Goal: Task Accomplishment & Management: Use online tool/utility

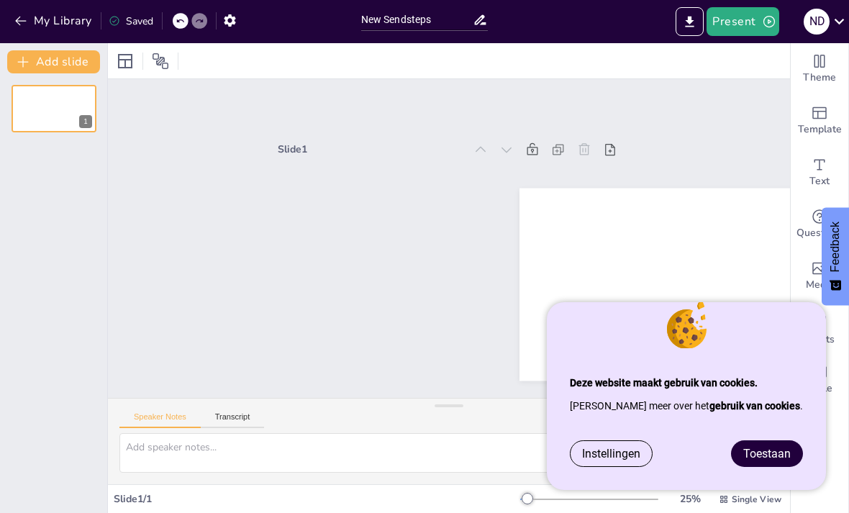
click at [777, 452] on span "Toestaan" at bounding box center [768, 454] width 48 height 14
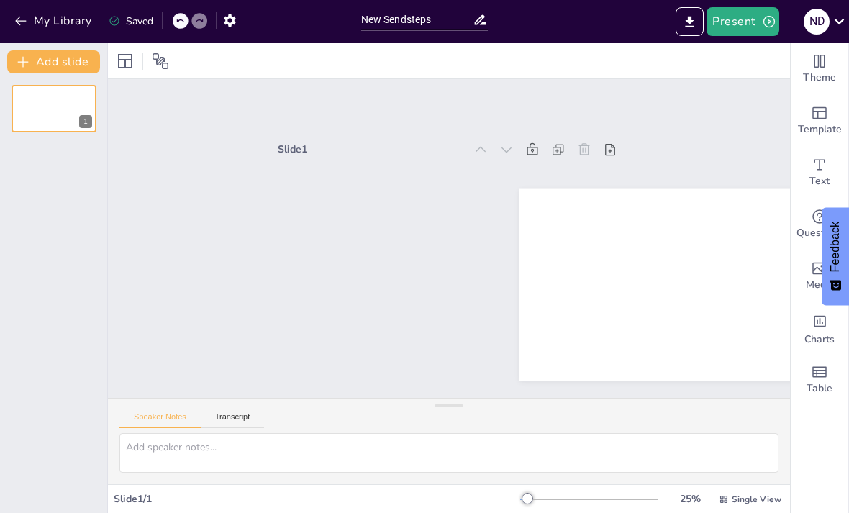
click at [503, 222] on div "Slide 1" at bounding box center [449, 248] width 343 height 216
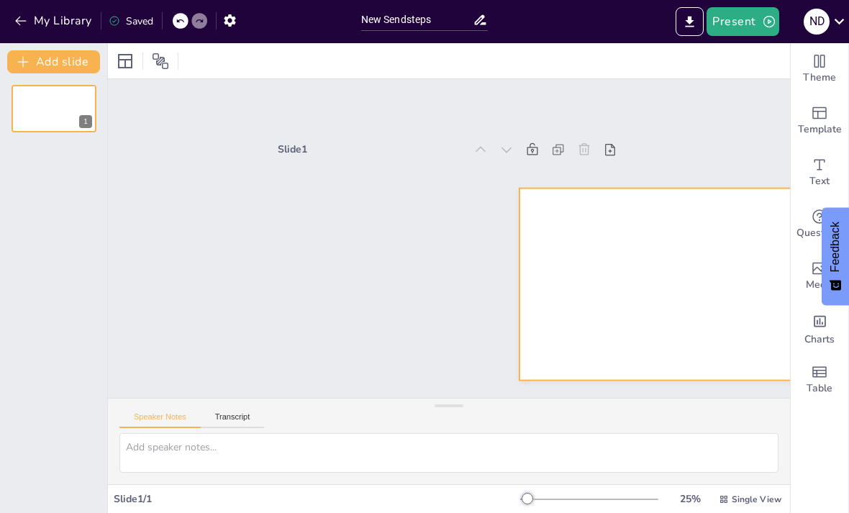
click at [608, 217] on div at bounding box center [691, 284] width 343 height 193
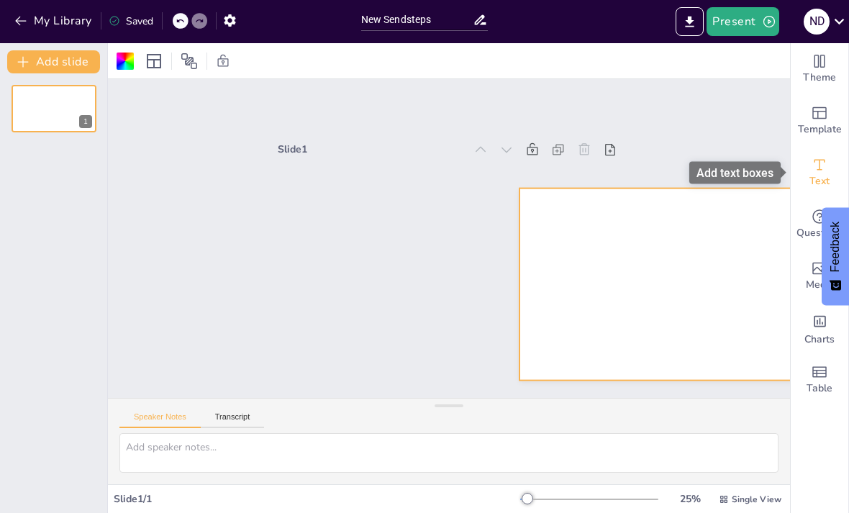
click at [803, 174] on div "Text" at bounding box center [820, 173] width 58 height 52
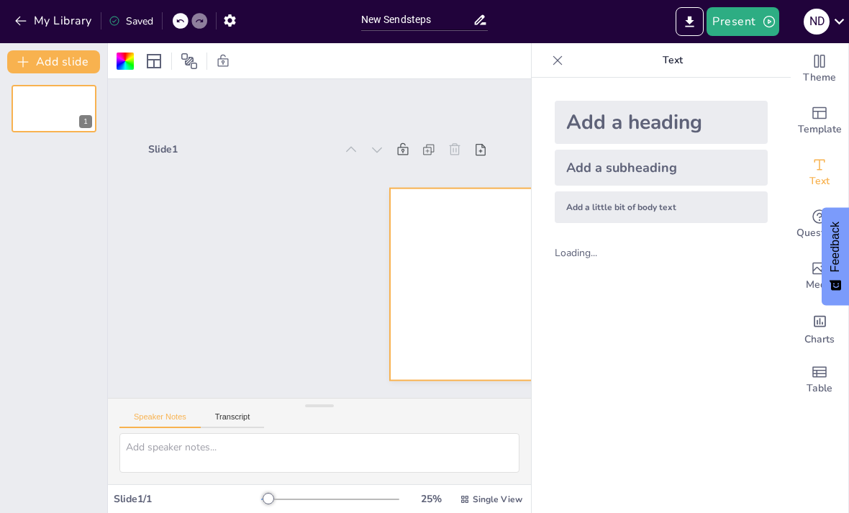
click at [632, 130] on div "Add a heading" at bounding box center [661, 122] width 213 height 43
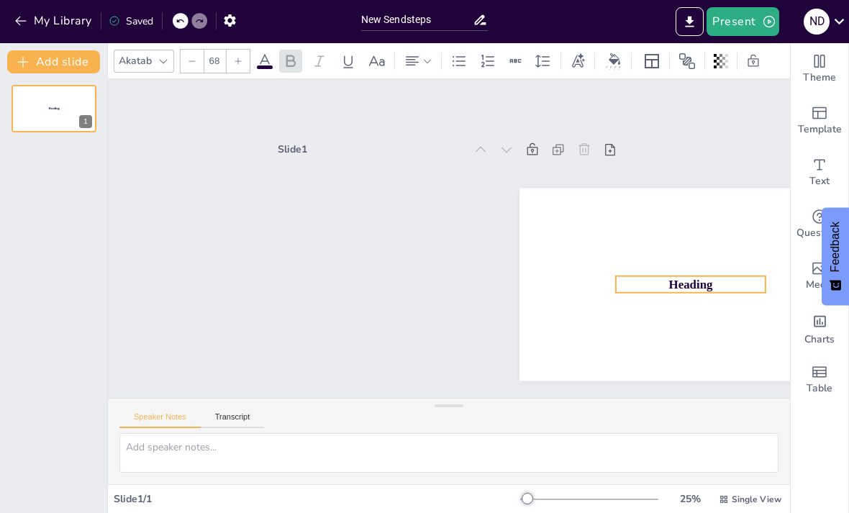
click at [671, 285] on span "Heading" at bounding box center [691, 285] width 44 height 14
click at [680, 247] on icon at bounding box center [679, 246] width 17 height 17
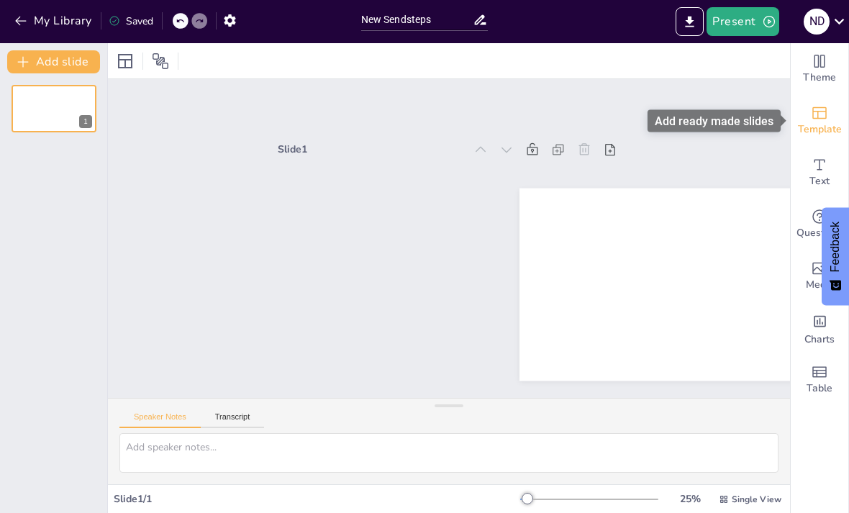
click at [823, 125] on span "Template" at bounding box center [820, 130] width 44 height 16
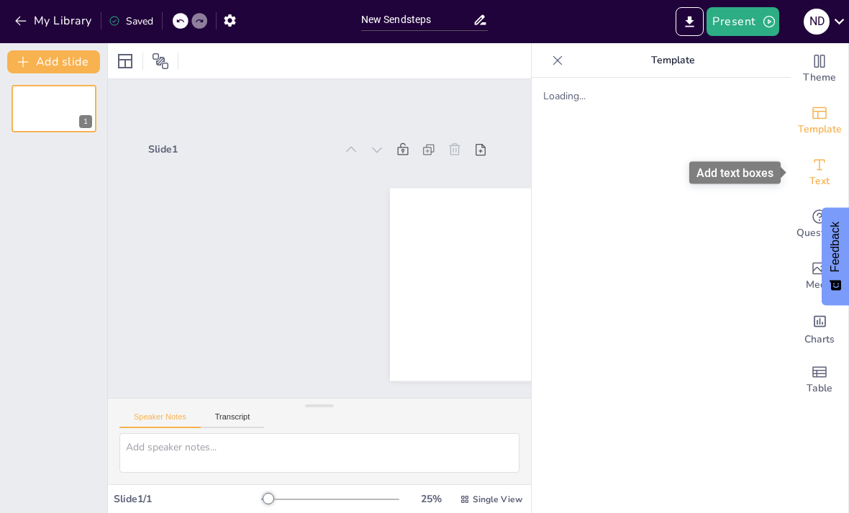
click at [829, 179] on span "Text" at bounding box center [820, 181] width 20 height 16
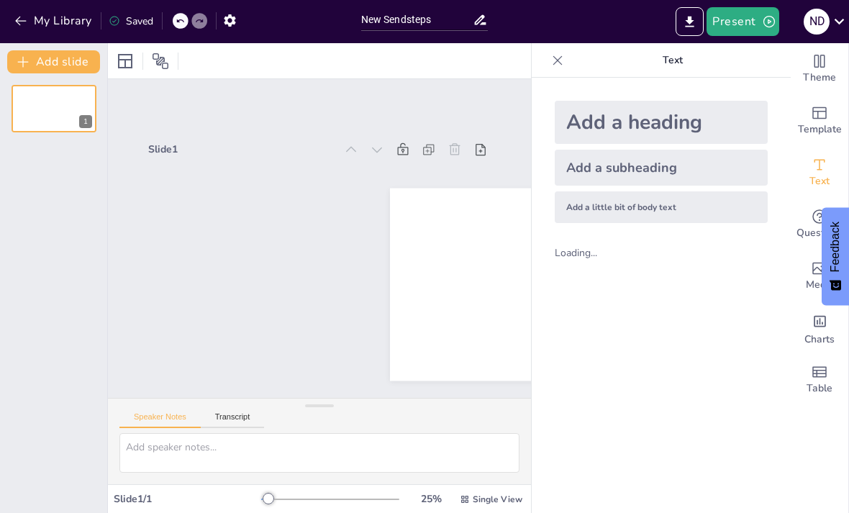
click at [649, 170] on div "Add a subheading" at bounding box center [661, 168] width 213 height 36
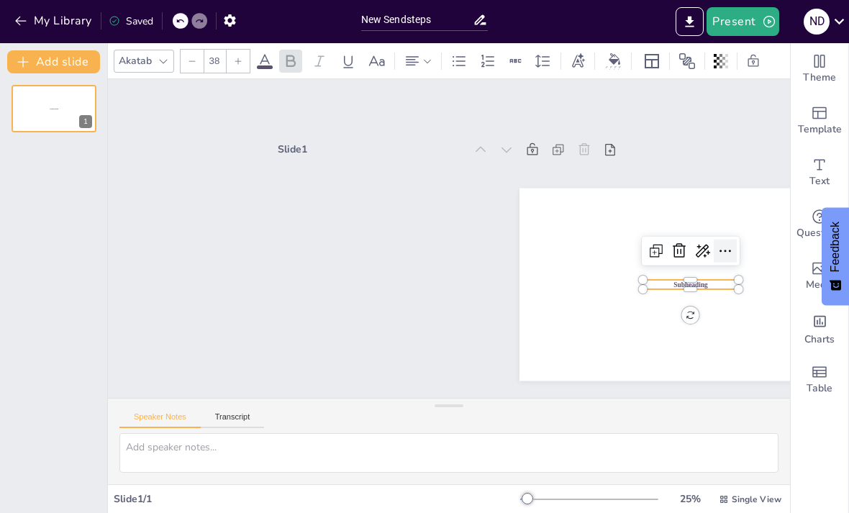
click at [734, 245] on icon at bounding box center [725, 251] width 17 height 17
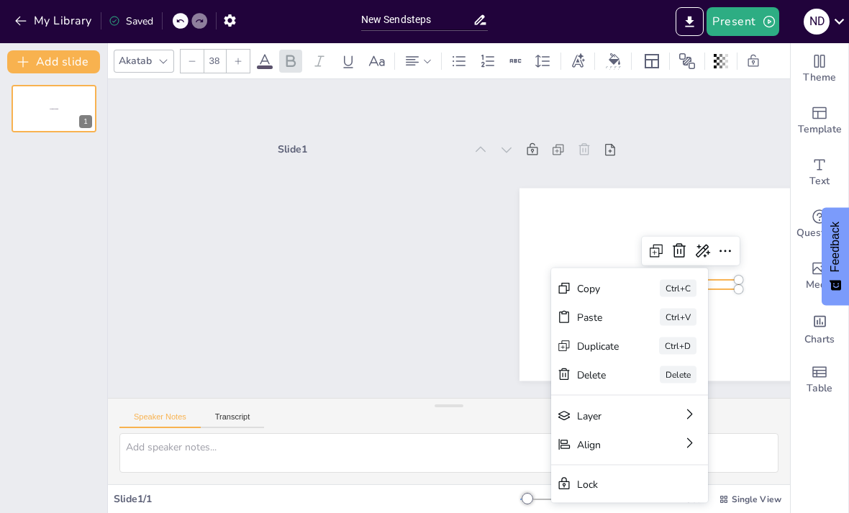
click at [760, 238] on div at bounding box center [691, 284] width 343 height 193
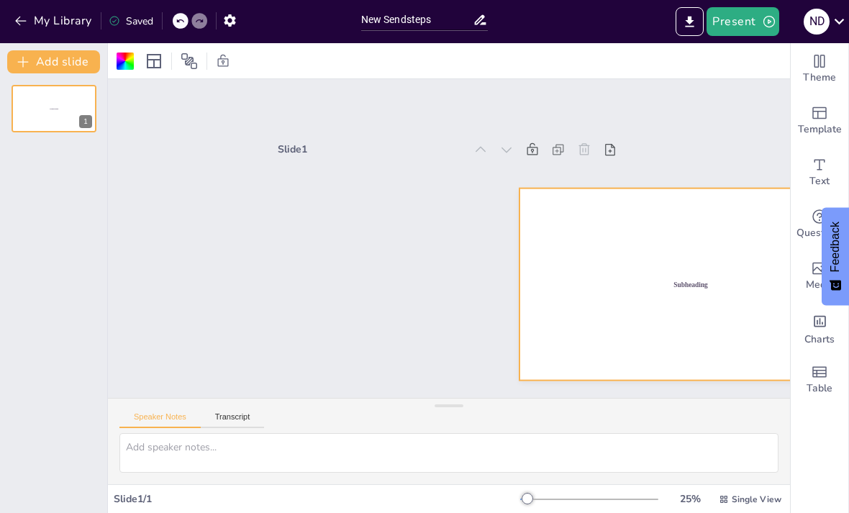
click at [762, 307] on div at bounding box center [691, 284] width 343 height 193
click at [695, 288] on span "Subheading" at bounding box center [691, 284] width 35 height 7
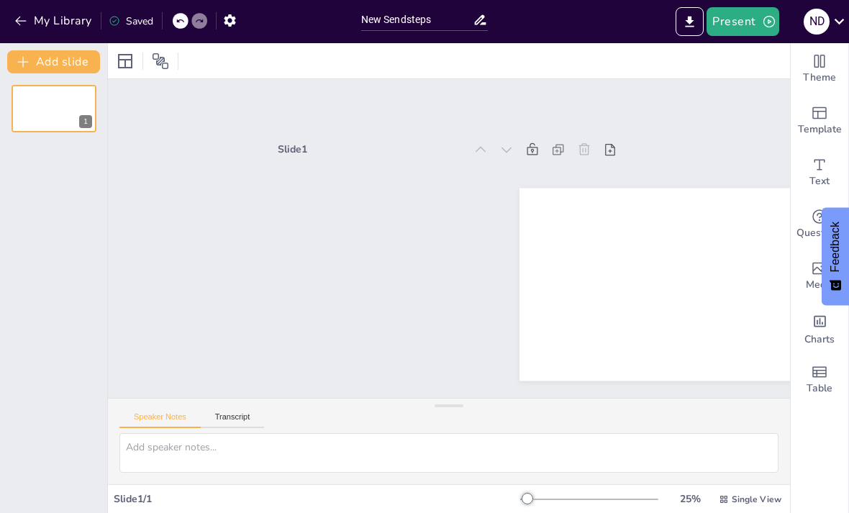
click at [661, 317] on div at bounding box center [691, 284] width 343 height 193
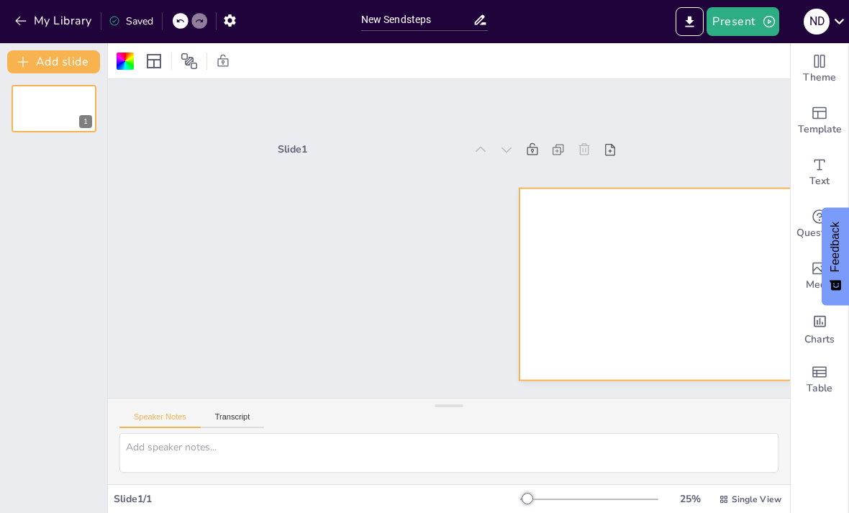
click at [22, 45] on div "Add slide 1" at bounding box center [54, 278] width 108 height 470
click at [28, 53] on button "Add slide" at bounding box center [53, 61] width 93 height 23
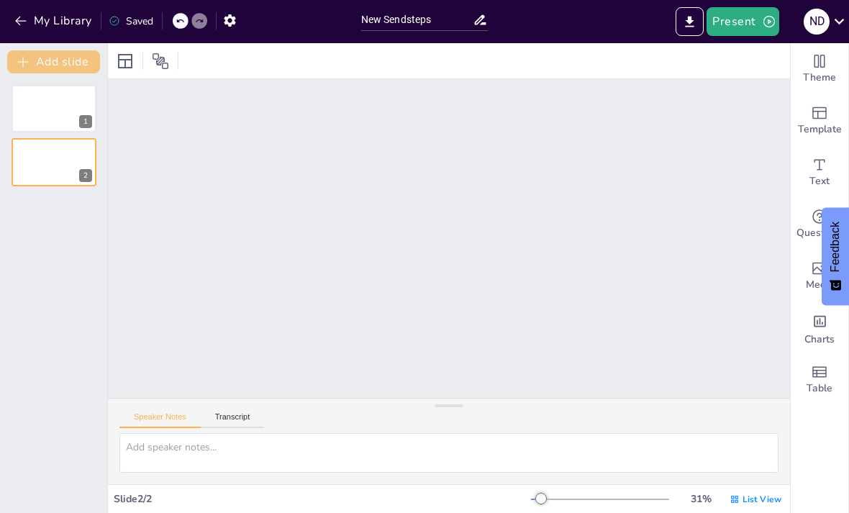
scroll to position [250, 0]
click at [809, 213] on div "Questions" at bounding box center [820, 225] width 58 height 52
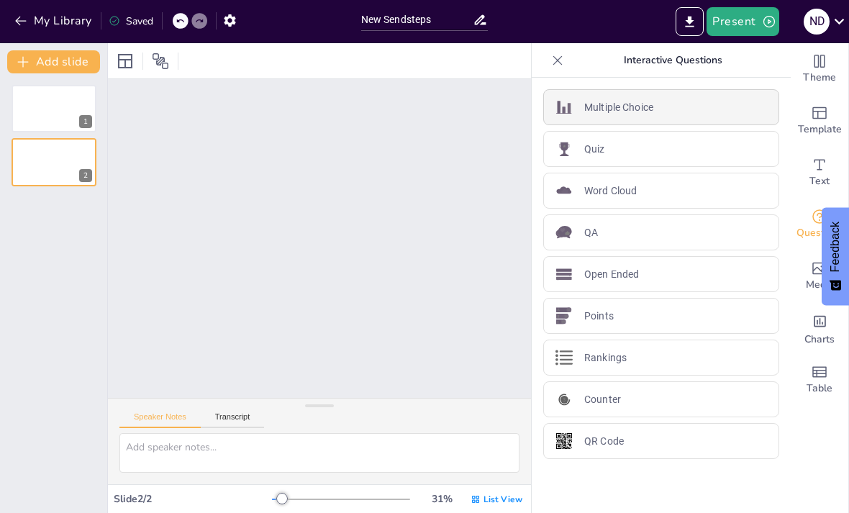
click at [709, 99] on div "Multiple Choice" at bounding box center [661, 107] width 236 height 36
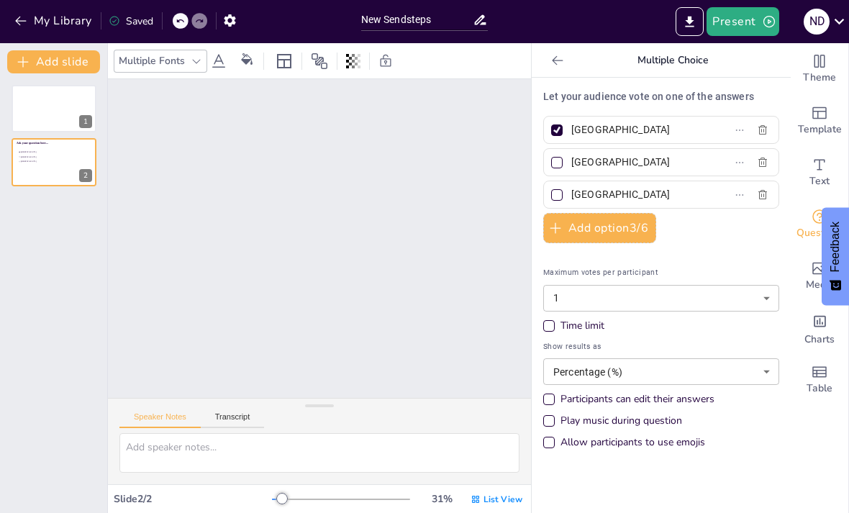
click at [558, 126] on div at bounding box center [557, 131] width 12 height 12
click at [572, 126] on input "[GEOGRAPHIC_DATA]" at bounding box center [639, 129] width 134 height 21
checkbox input "false"
type input "A"
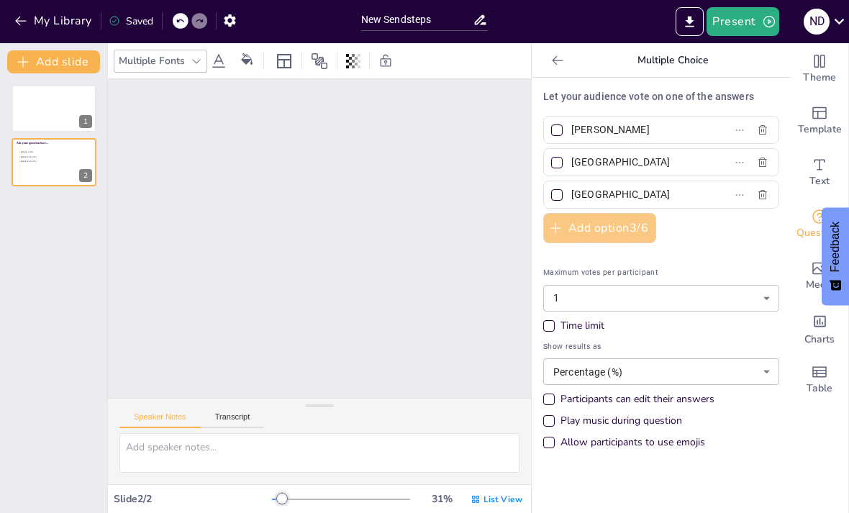
click at [607, 227] on button "Add option 3 / 6" at bounding box center [599, 228] width 113 height 30
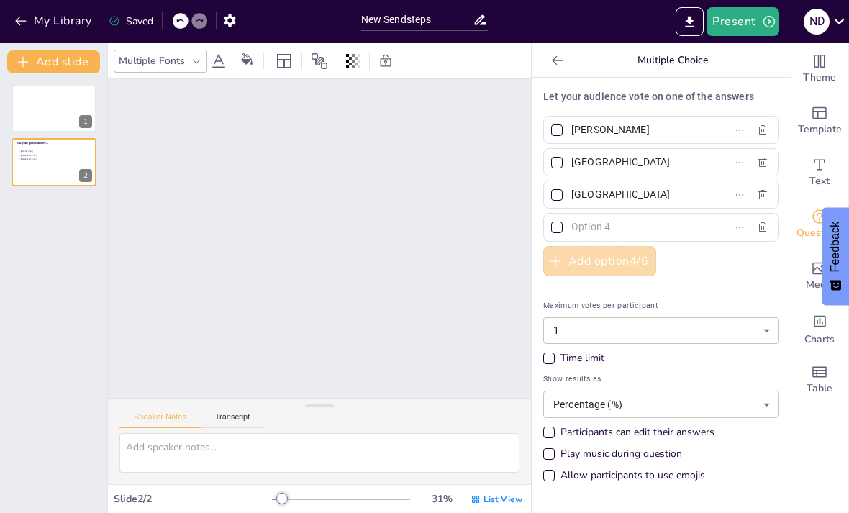
click at [577, 256] on button "Add option 4 / 6" at bounding box center [599, 261] width 113 height 30
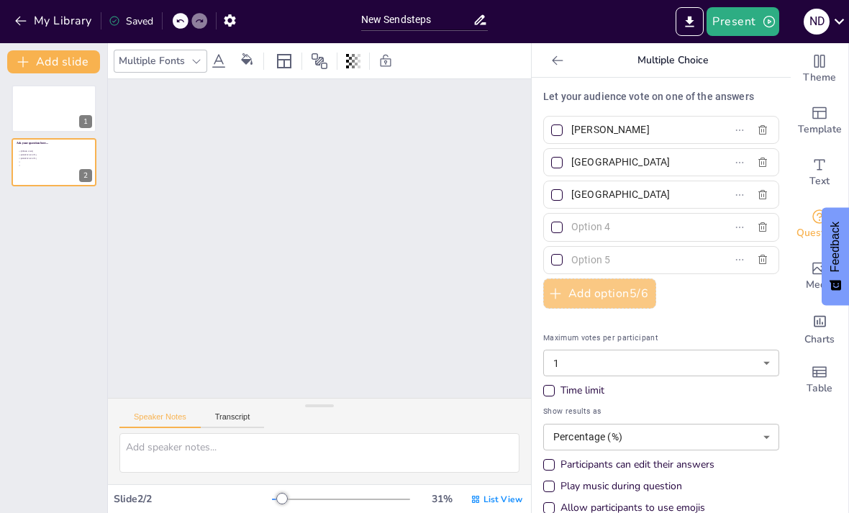
click at [574, 288] on button "Add option 5 / 6" at bounding box center [599, 294] width 113 height 30
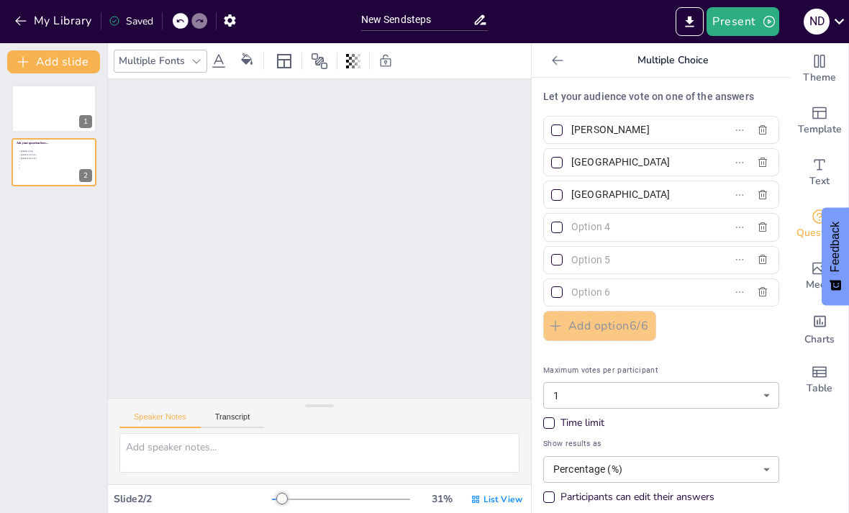
click at [631, 133] on input "[PERSON_NAME]" at bounding box center [639, 129] width 134 height 21
type input "E"
type input "[PERSON_NAME]/[PERSON_NAME]"
click at [632, 169] on input "[GEOGRAPHIC_DATA]" at bounding box center [639, 162] width 134 height 21
type input "R"
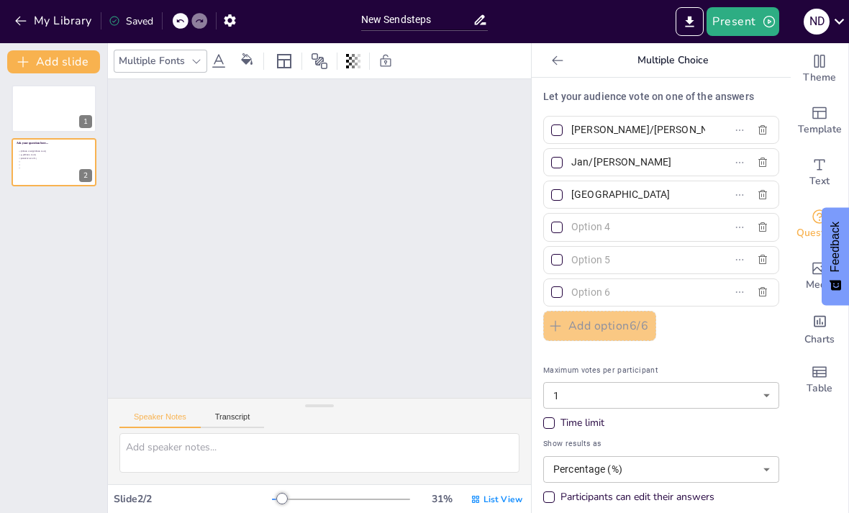
type input "Jan/[PERSON_NAME]"
click at [643, 189] on input "[GEOGRAPHIC_DATA]" at bounding box center [639, 194] width 134 height 21
type input "T"
type input "D"
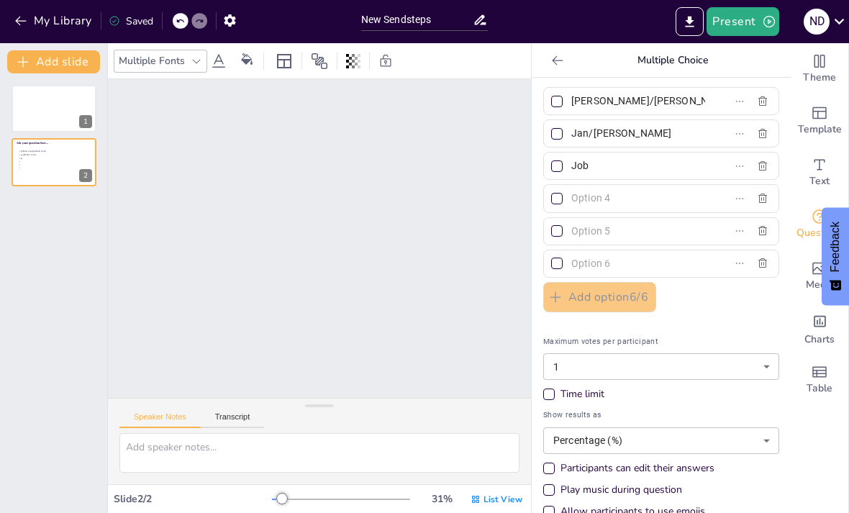
type input "Job"
click at [644, 188] on input "text" at bounding box center [639, 198] width 134 height 21
type input "Joab"
click at [647, 223] on input "text" at bounding box center [639, 231] width 134 height 21
type input "[PERSON_NAME]"
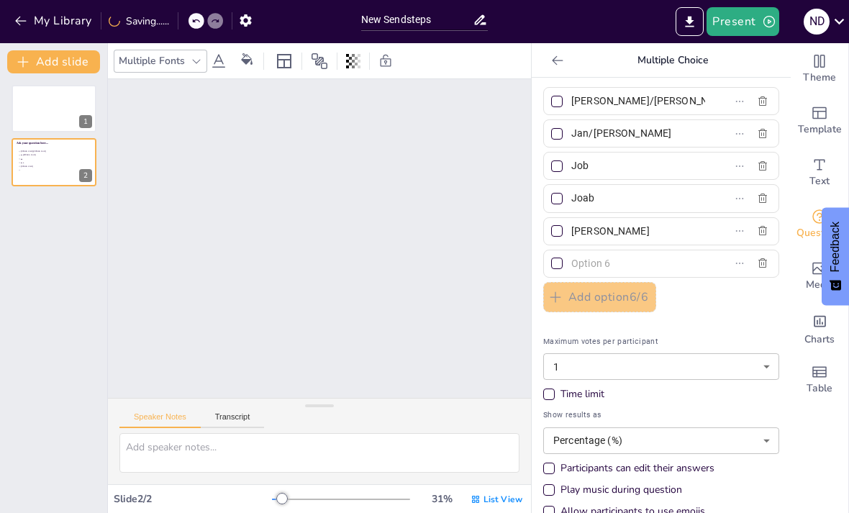
click at [617, 264] on input "text" at bounding box center [639, 263] width 134 height 21
type input "[PERSON_NAME]/[PERSON_NAME]"
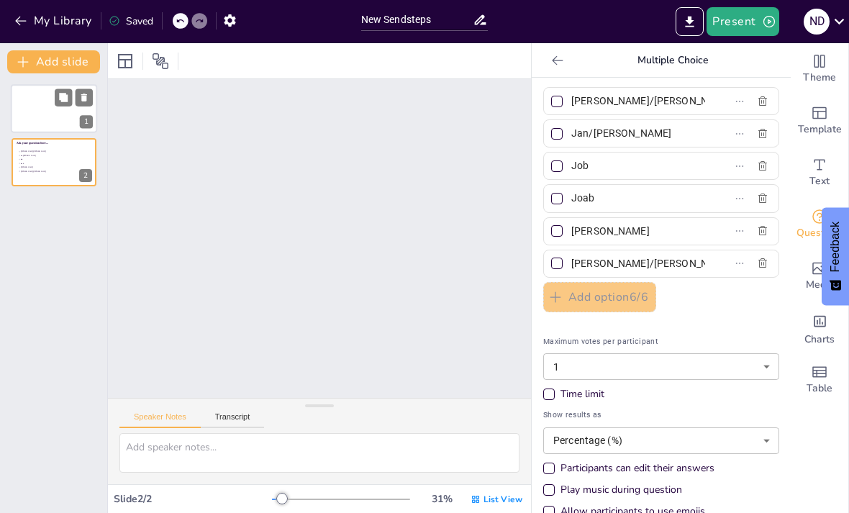
click at [22, 110] on div at bounding box center [54, 108] width 86 height 49
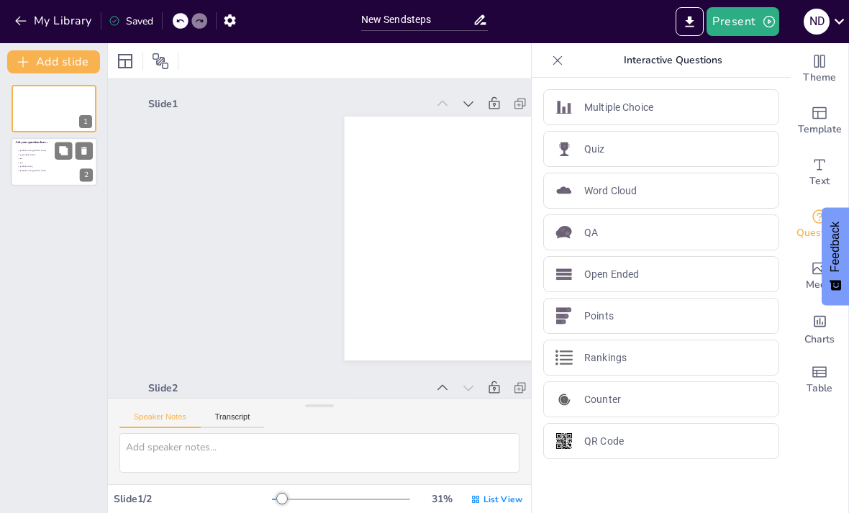
click at [36, 138] on div "1 Ask your question here... [PERSON_NAME]/[PERSON_NAME]/[PERSON_NAME] [PERSON_N…" at bounding box center [53, 136] width 107 height 102
click at [36, 160] on span "Job" at bounding box center [40, 159] width 40 height 2
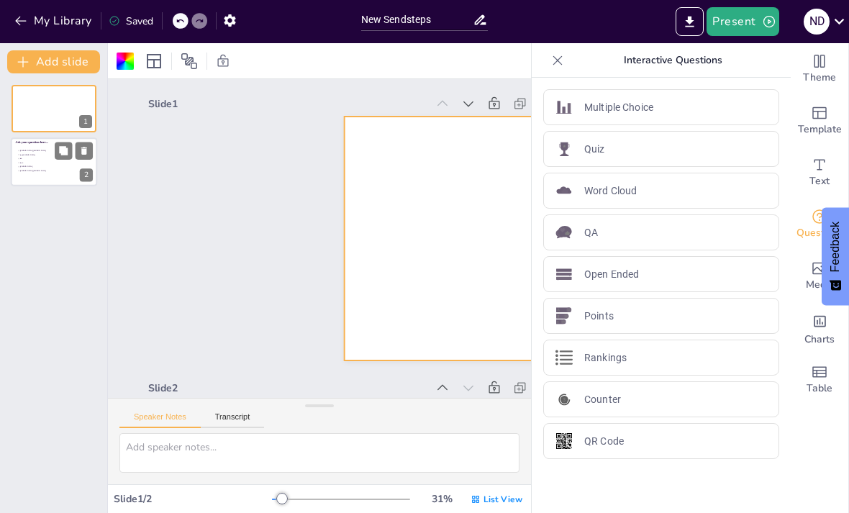
click at [34, 159] on span "Job" at bounding box center [40, 159] width 40 height 2
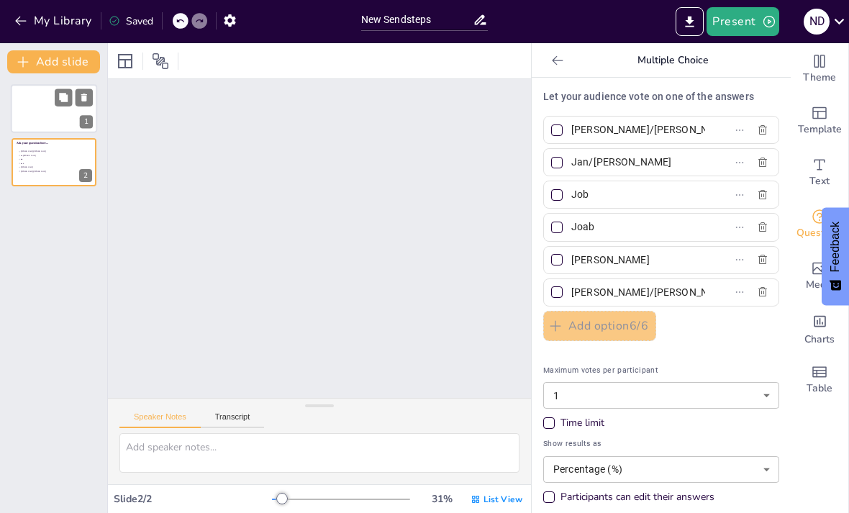
click at [36, 103] on div at bounding box center [54, 108] width 86 height 49
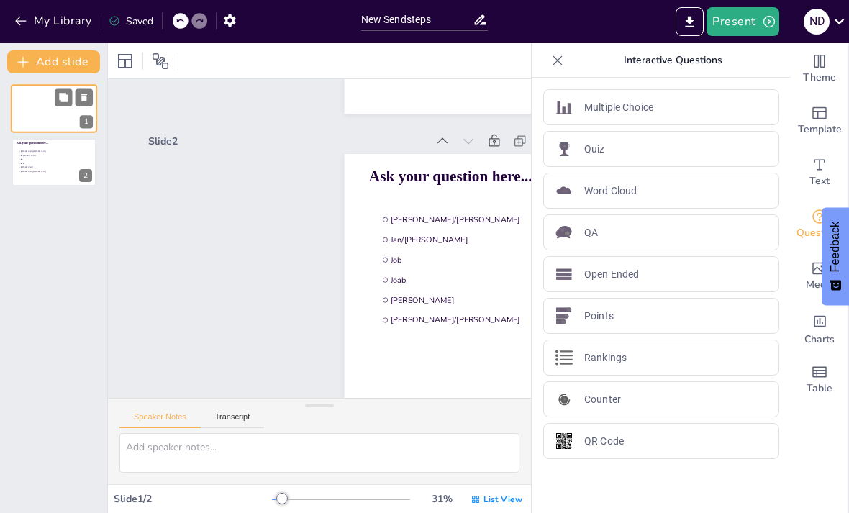
scroll to position [3, 0]
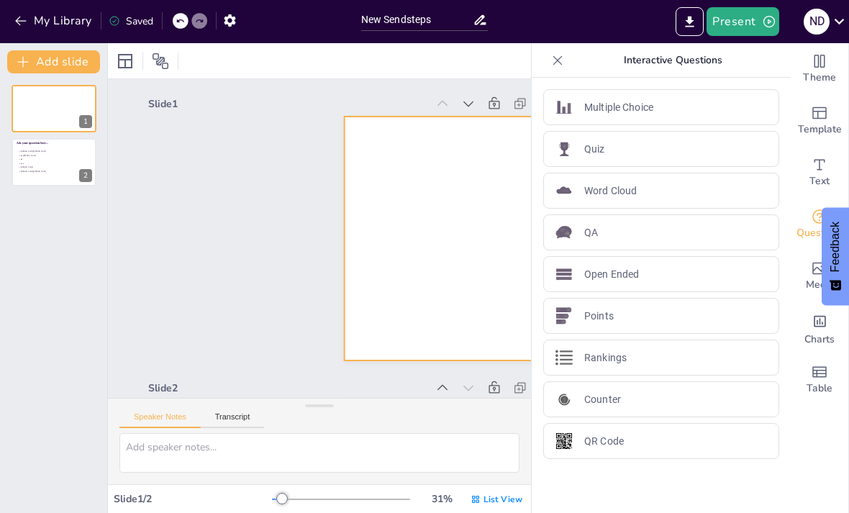
click at [403, 197] on div at bounding box center [562, 239] width 434 height 244
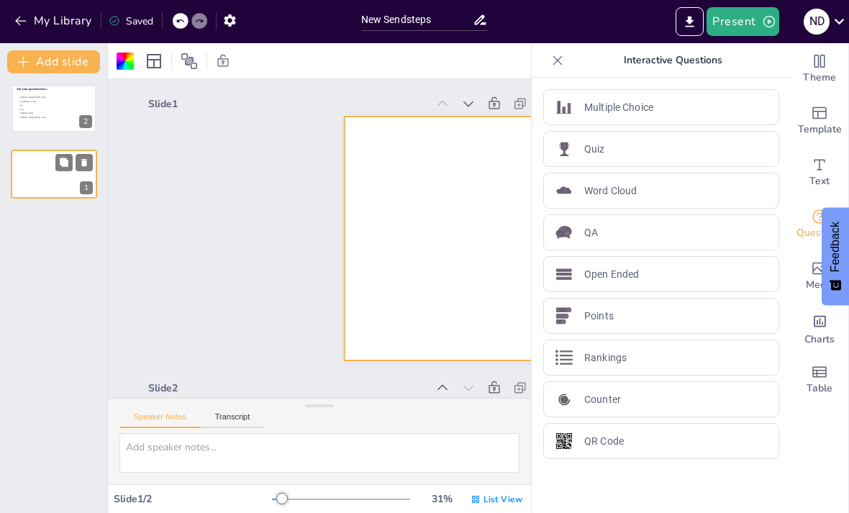
drag, startPoint x: 37, startPoint y: 119, endPoint x: 37, endPoint y: 191, distance: 71.3
click at [37, 191] on div at bounding box center [54, 174] width 85 height 48
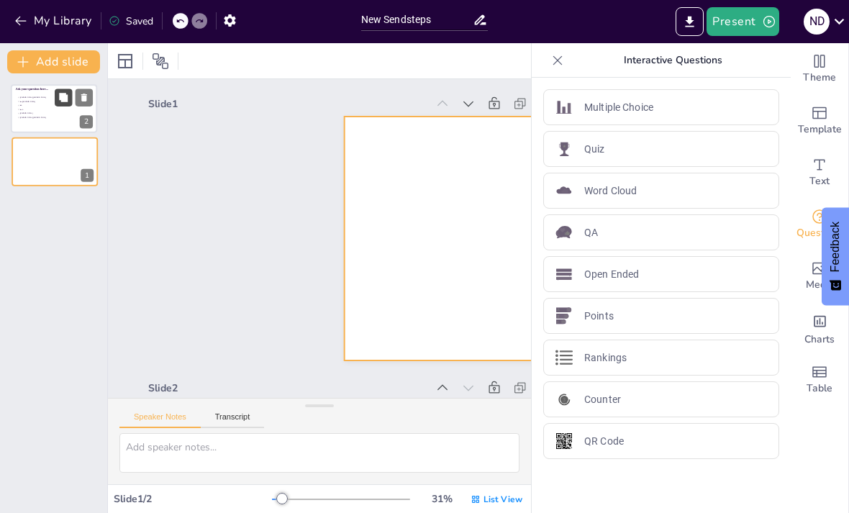
scroll to position [173, 0]
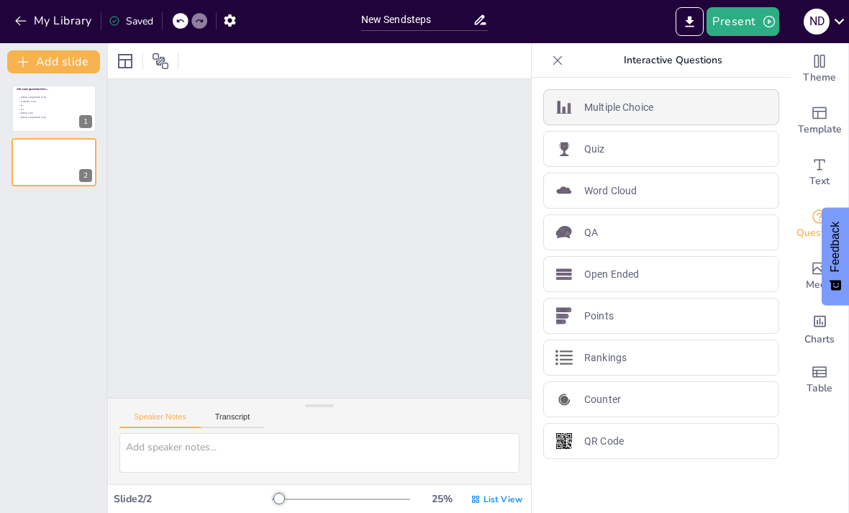
click at [685, 109] on div "Multiple Choice" at bounding box center [661, 107] width 236 height 36
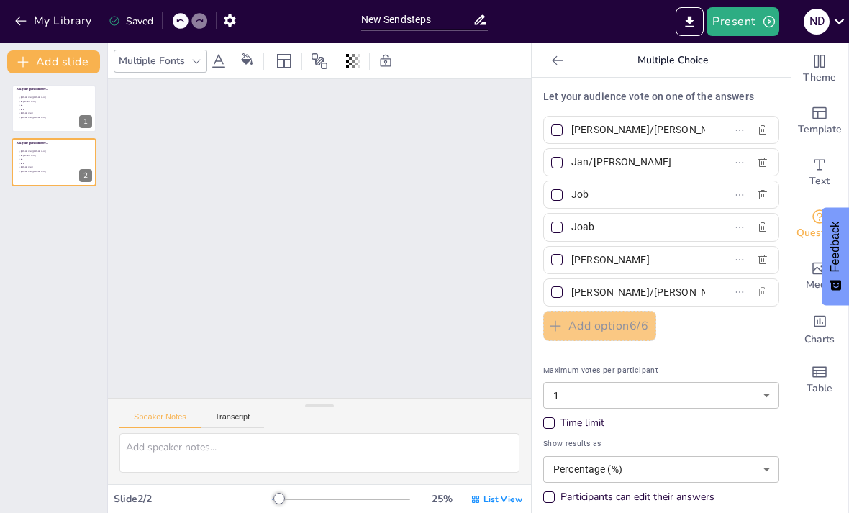
click at [760, 290] on icon "button" at bounding box center [763, 291] width 9 height 9
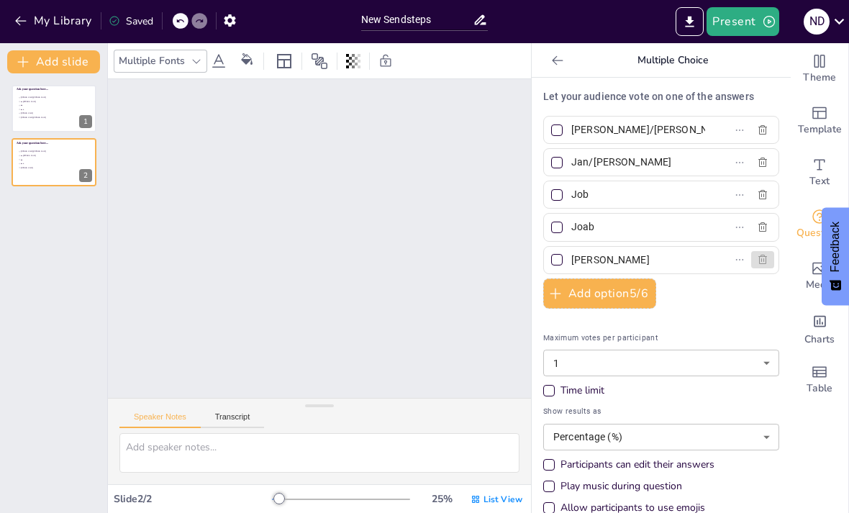
click at [764, 256] on icon "button" at bounding box center [763, 259] width 9 height 9
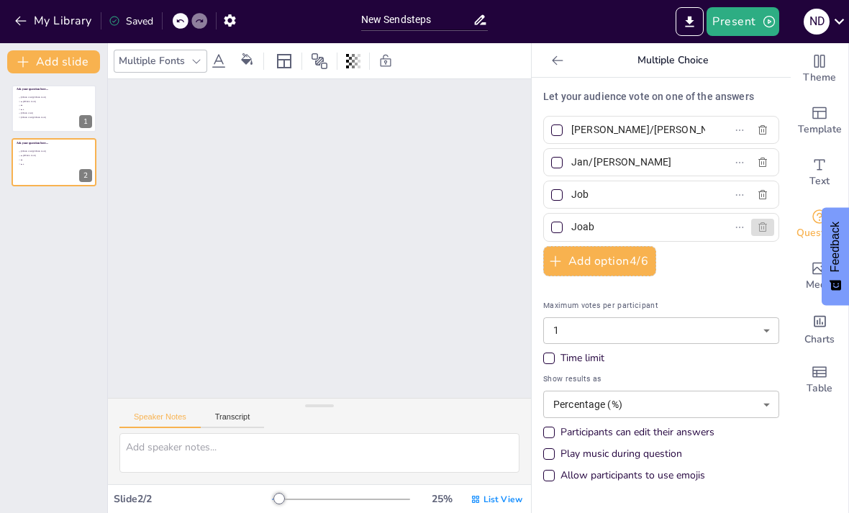
click at [764, 220] on button "button" at bounding box center [763, 227] width 23 height 17
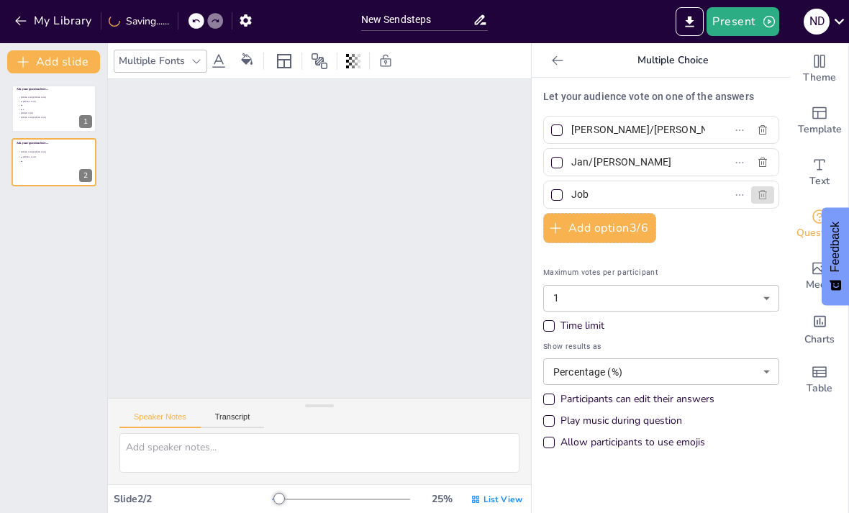
click at [764, 191] on icon "button" at bounding box center [763, 194] width 9 height 9
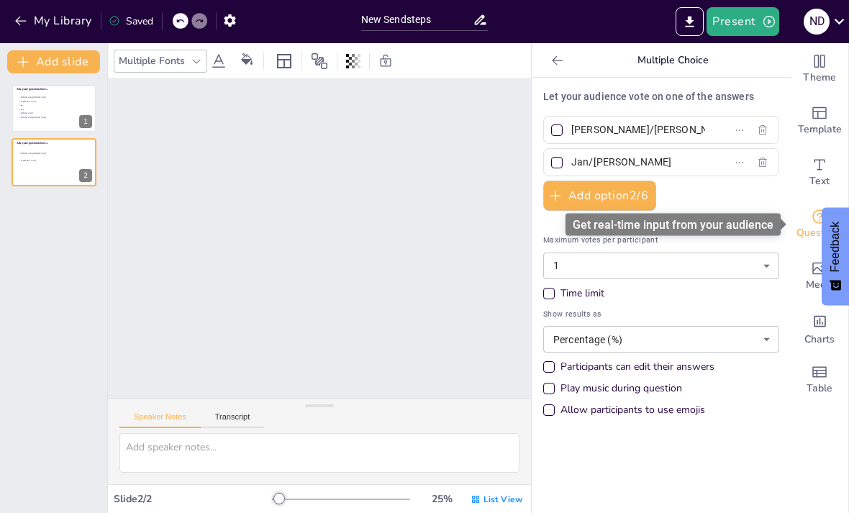
click at [804, 225] on span "Questions" at bounding box center [820, 233] width 47 height 16
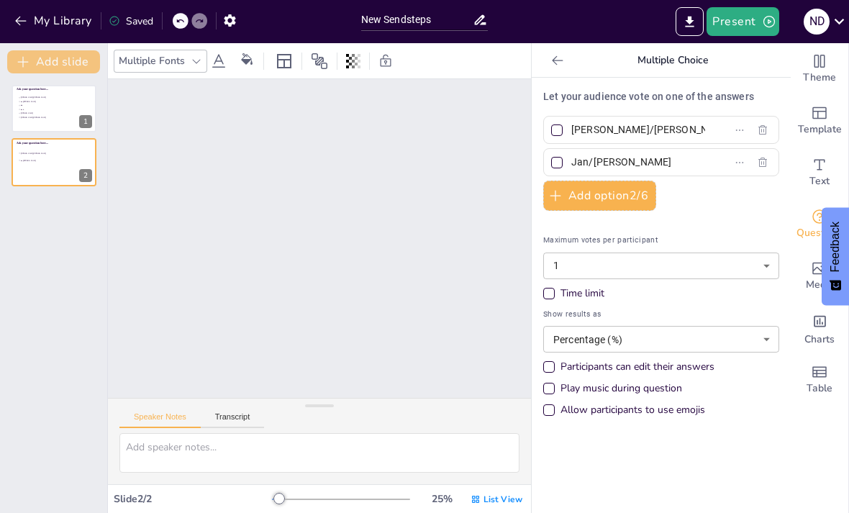
click at [49, 66] on button "Add slide" at bounding box center [53, 61] width 93 height 23
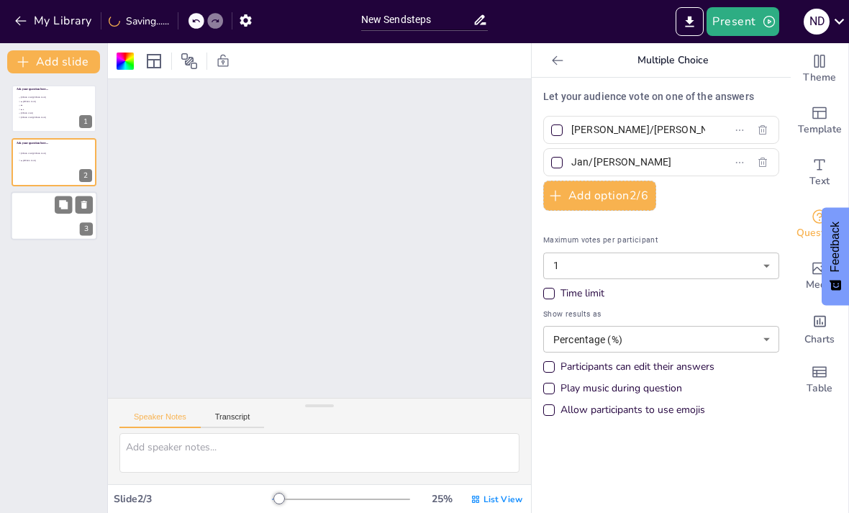
scroll to position [406, 0]
click at [60, 225] on div at bounding box center [54, 215] width 86 height 49
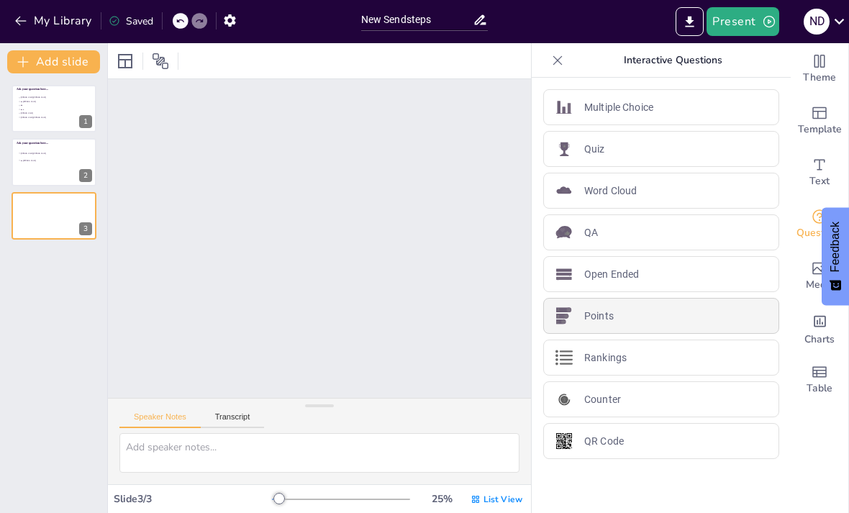
click at [693, 321] on div "Points" at bounding box center [661, 316] width 236 height 36
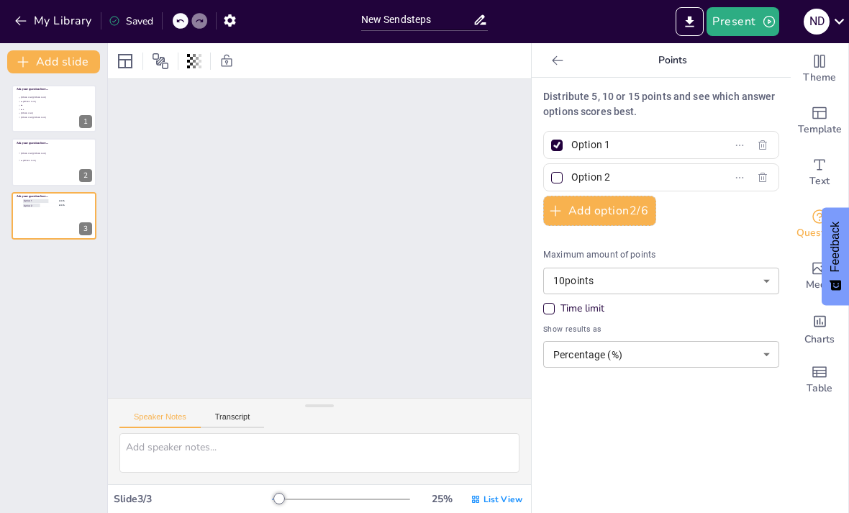
click at [621, 295] on div "Maximum amount of points 10 points 10 ​ Time limit Show results as Percentage (…" at bounding box center [661, 312] width 236 height 126
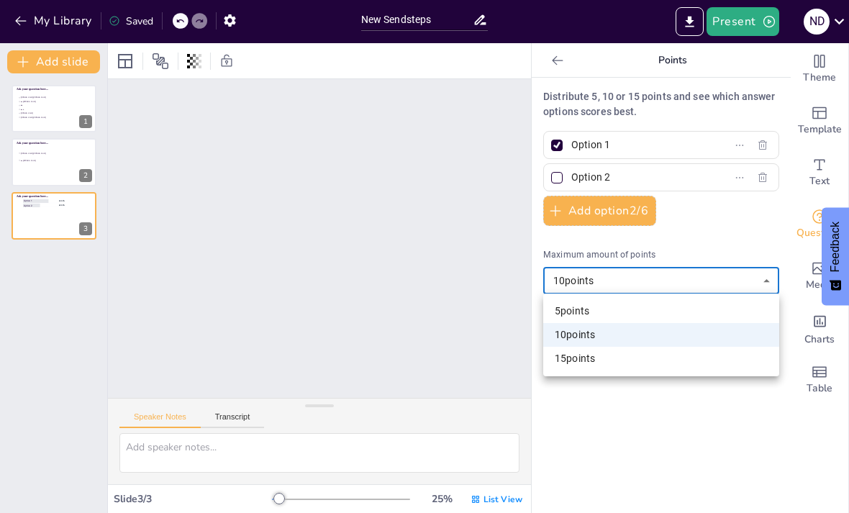
click at [619, 284] on body "Deze website maakt gebruik van cookies. [PERSON_NAME] meer over het gebruik van…" at bounding box center [424, 256] width 849 height 513
click at [686, 249] on div at bounding box center [424, 256] width 849 height 513
click at [659, 283] on body "Deze website maakt gebruik van cookies. [PERSON_NAME] meer over het gebruik van…" at bounding box center [424, 256] width 849 height 513
click at [651, 254] on div at bounding box center [424, 256] width 849 height 513
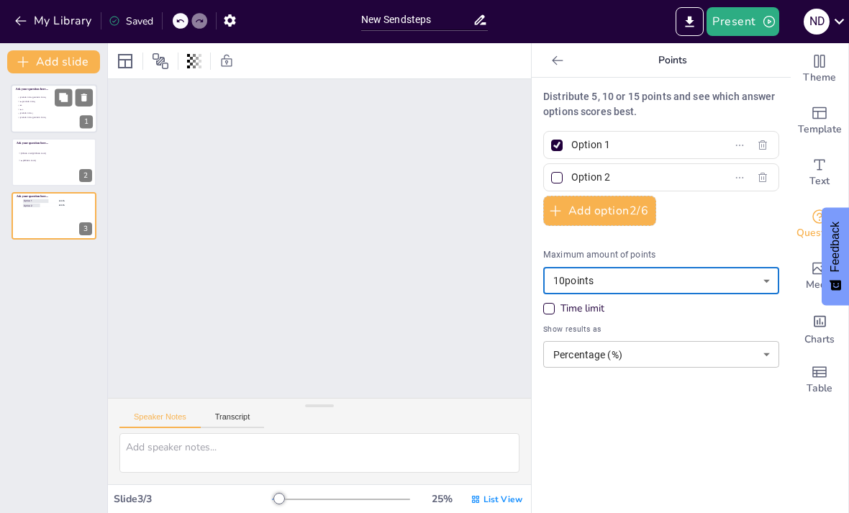
click at [32, 99] on li "[PERSON_NAME]/[PERSON_NAME]" at bounding box center [38, 98] width 43 height 4
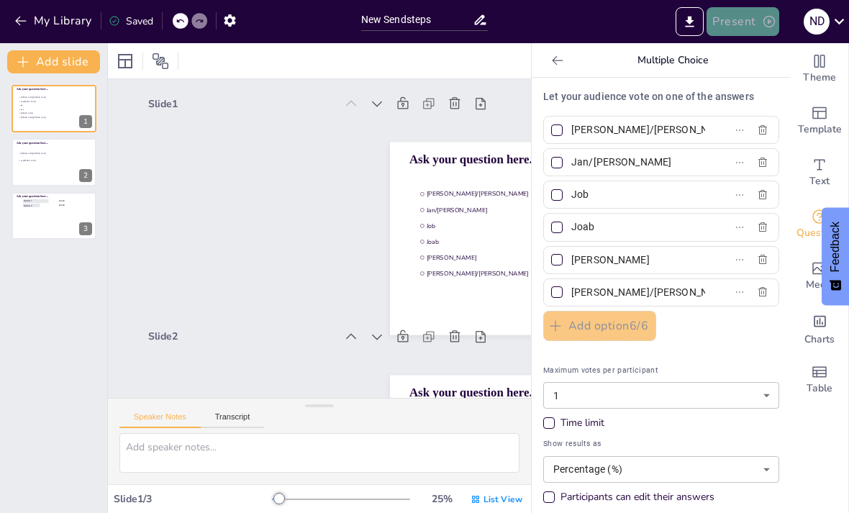
click at [759, 33] on button "Present" at bounding box center [743, 21] width 72 height 29
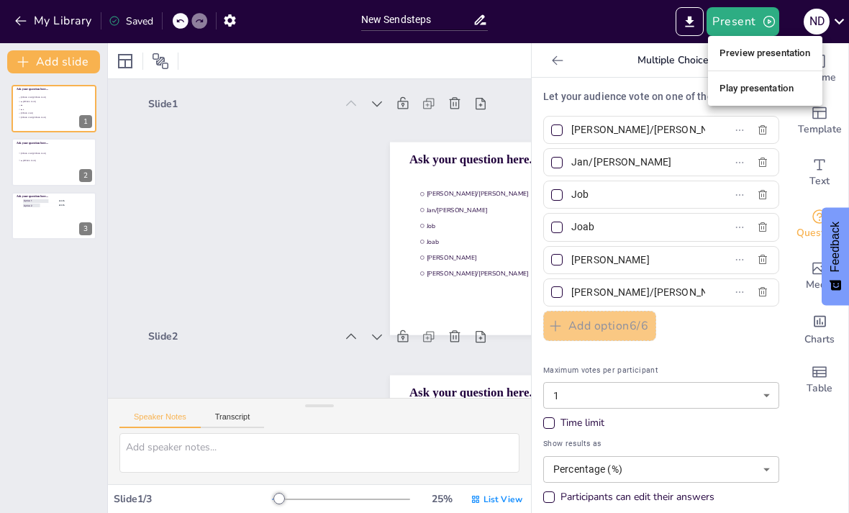
click at [746, 87] on li "Play presentation" at bounding box center [765, 88] width 114 height 23
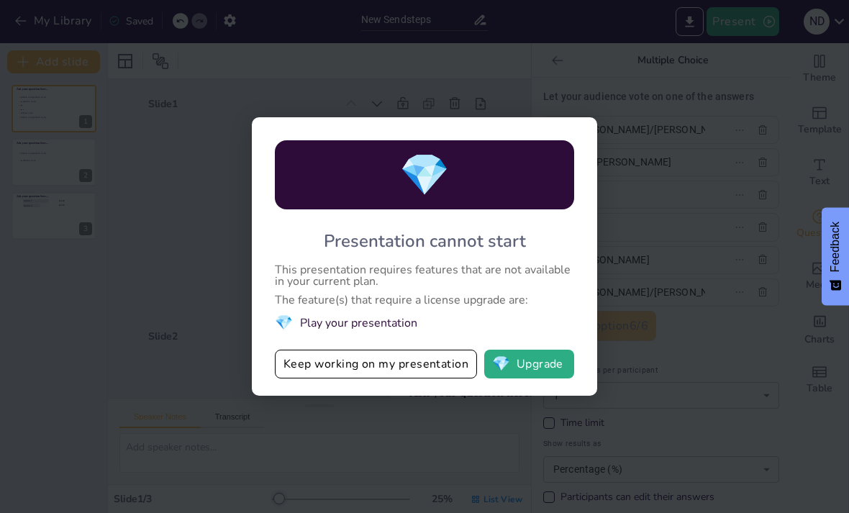
click at [406, 369] on button "Keep working on my presentation" at bounding box center [376, 364] width 202 height 29
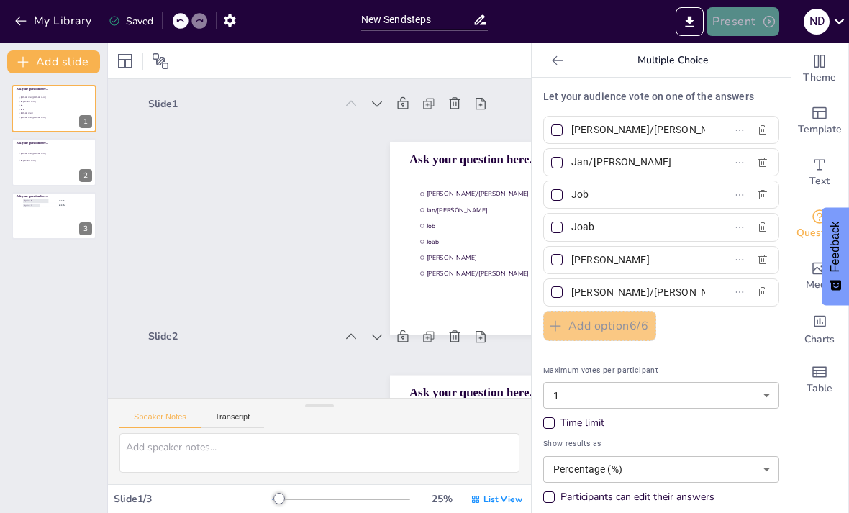
click at [731, 34] on button "Present" at bounding box center [743, 21] width 72 height 29
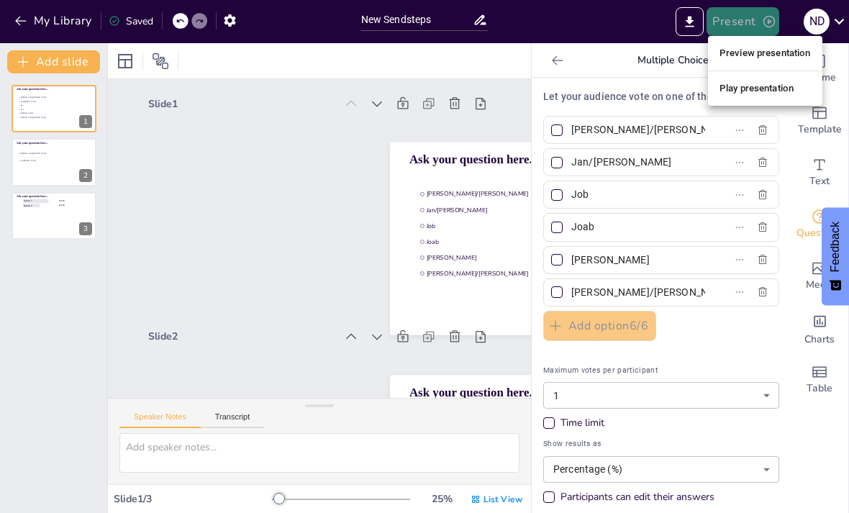
click at [731, 34] on div at bounding box center [424, 256] width 849 height 513
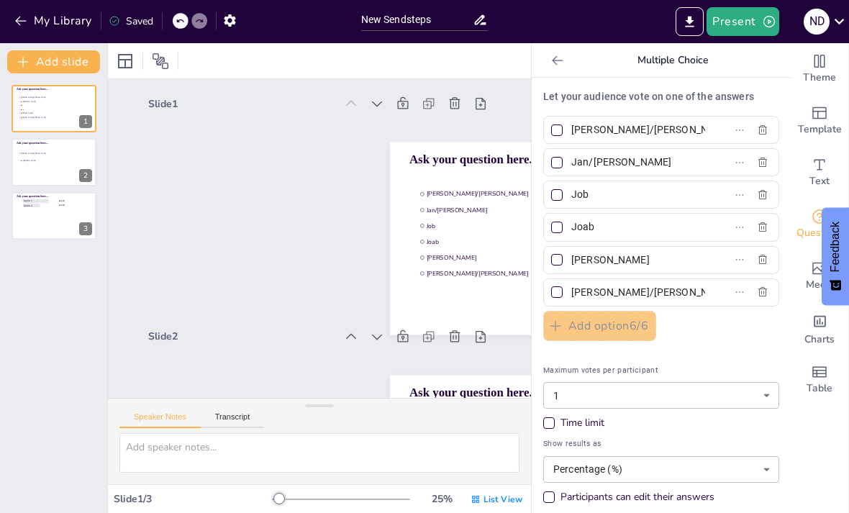
click at [731, 34] on button "Present" at bounding box center [743, 21] width 72 height 29
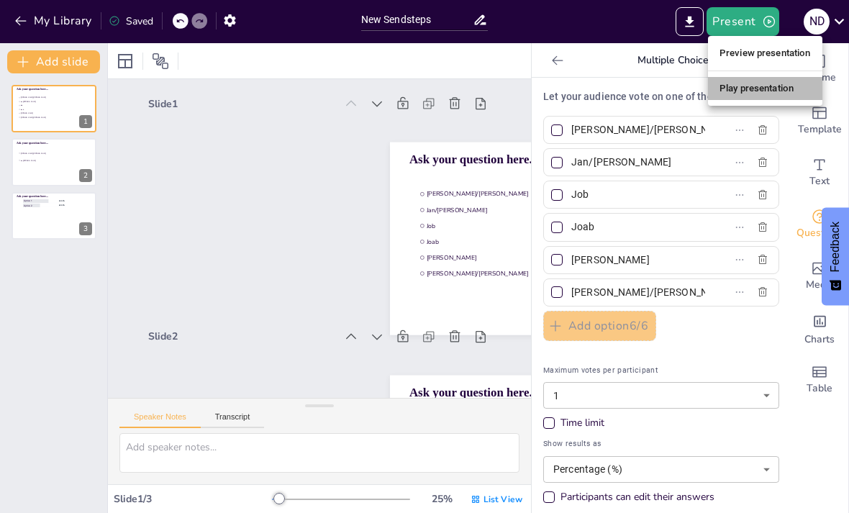
click at [739, 96] on li "Play presentation" at bounding box center [765, 88] width 114 height 23
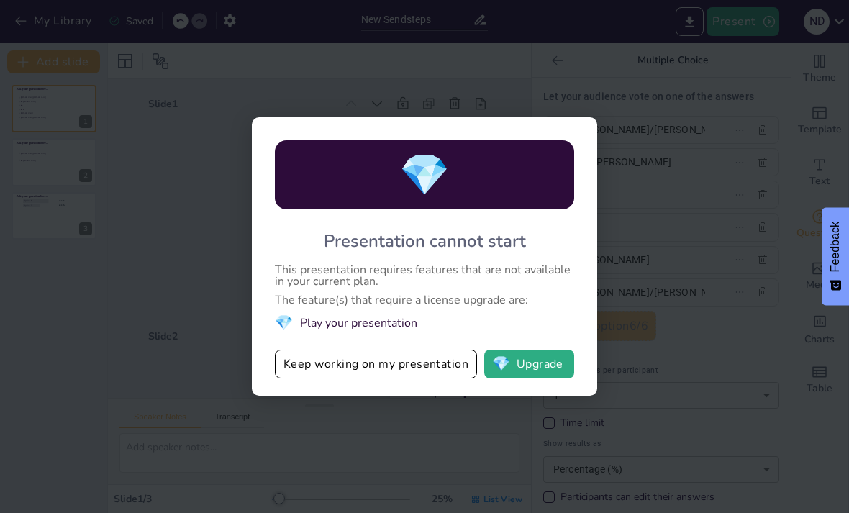
click at [644, 305] on div "💎 Presentation cannot start This presentation requires features that are not av…" at bounding box center [424, 256] width 849 height 513
click at [0, 0] on html "Deze website maakt gebruik van cookies. [PERSON_NAME] meer over het gebruik van…" at bounding box center [424, 256] width 849 height 513
click at [496, 477] on div "💎 Presentation cannot start This presentation requires features that are not av…" at bounding box center [424, 256] width 849 height 513
